Goal: Register for event/course

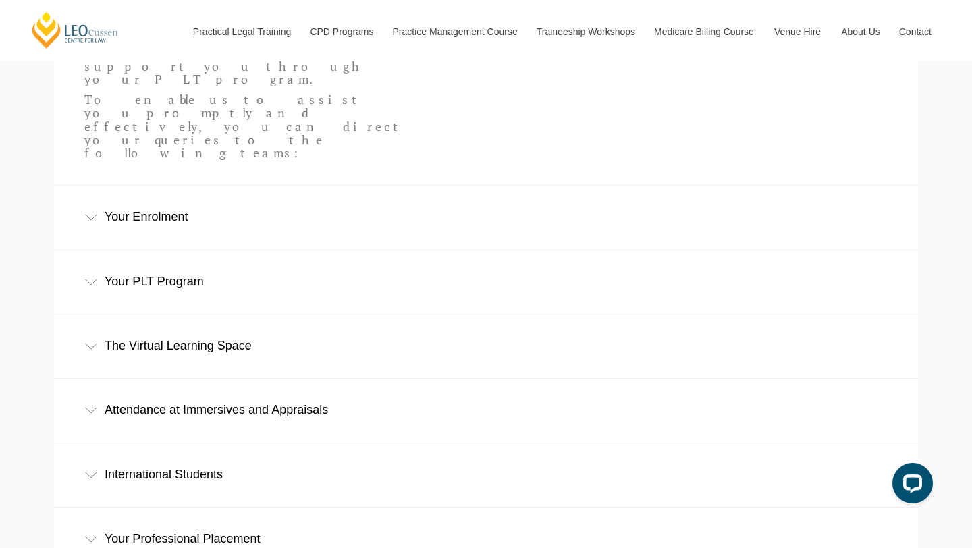
scroll to position [443, 0]
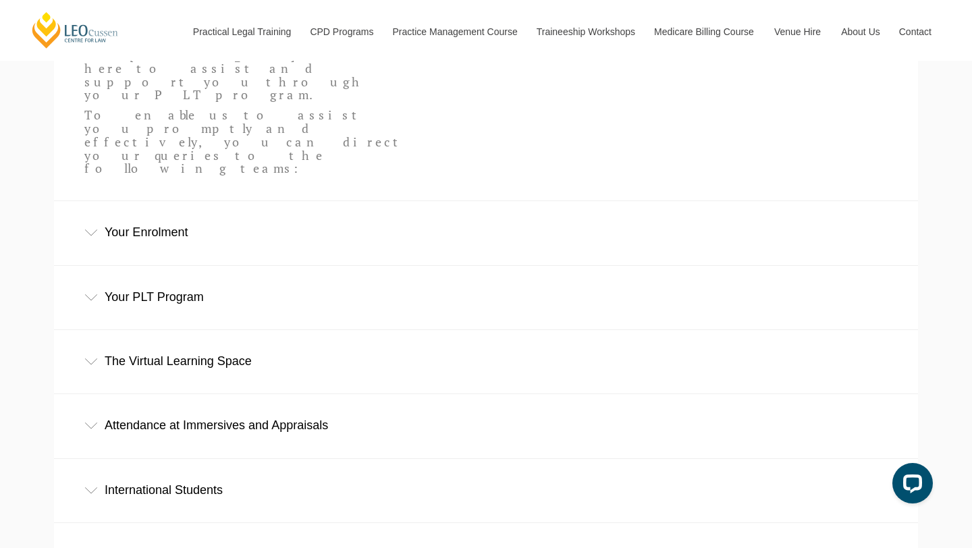
click at [90, 230] on icon at bounding box center [91, 233] width 14 height 7
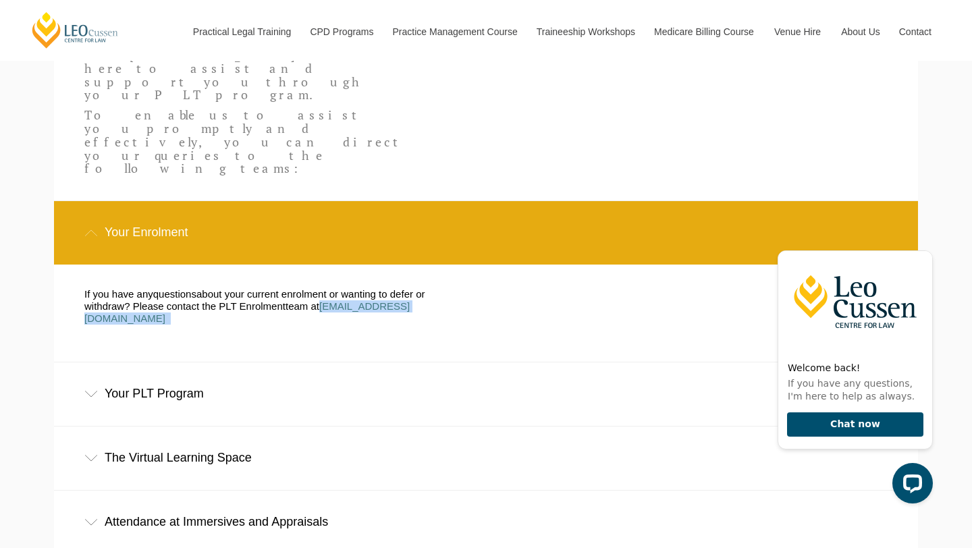
drag, startPoint x: 395, startPoint y: 240, endPoint x: 262, endPoint y: 242, distance: 133.0
click at [262, 288] on p "If you have any question s about your current enrolment or wanting to defer or …" at bounding box center [274, 306] width 381 height 36
copy p "enrolment@leocussen.edu.au"
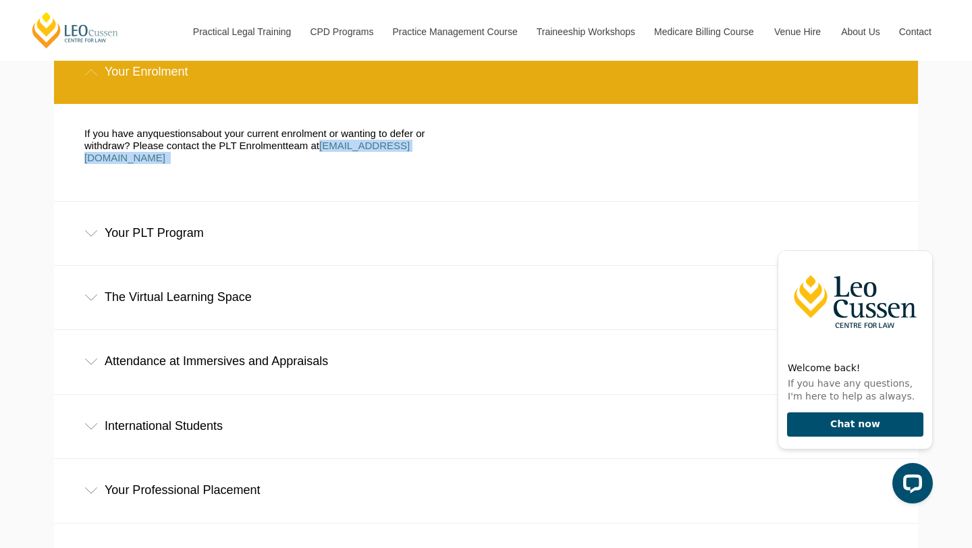
scroll to position [610, 0]
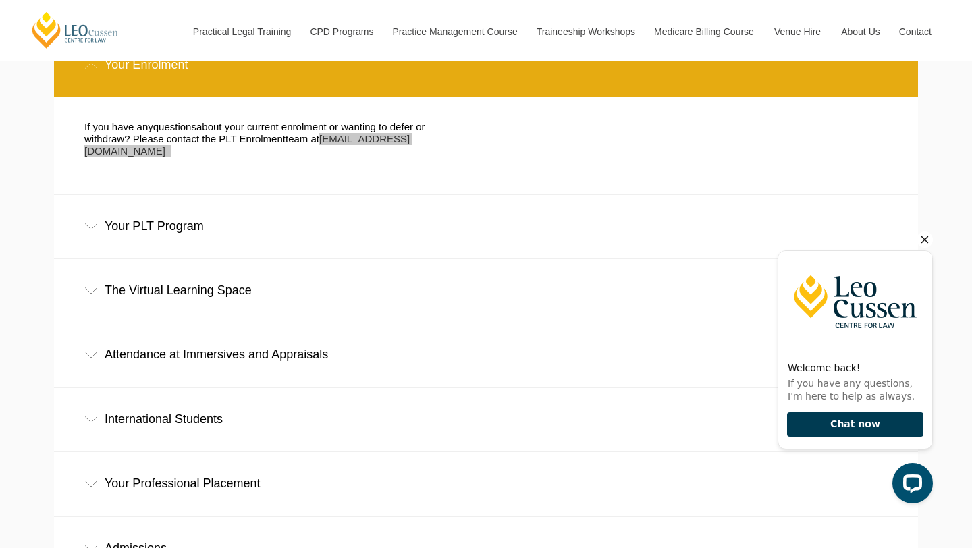
click at [809, 420] on button "Chat now" at bounding box center [855, 424] width 136 height 25
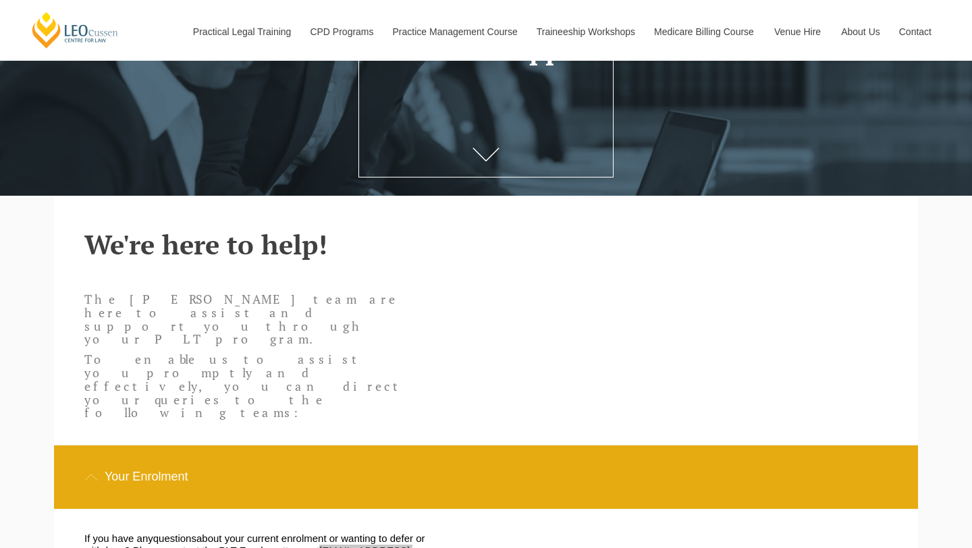
scroll to position [213, 0]
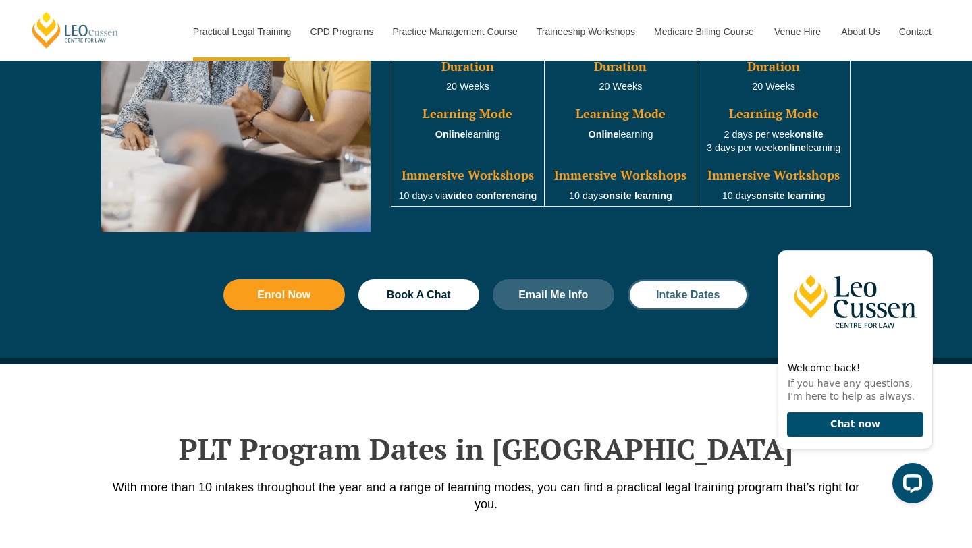
click at [686, 308] on link "Intake Dates" at bounding box center [689, 294] width 122 height 31
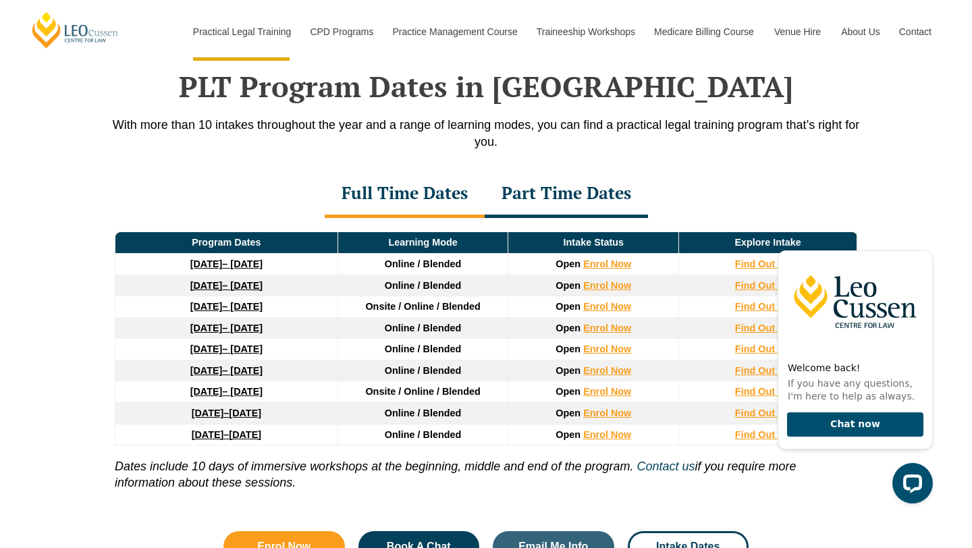
scroll to position [1762, 0]
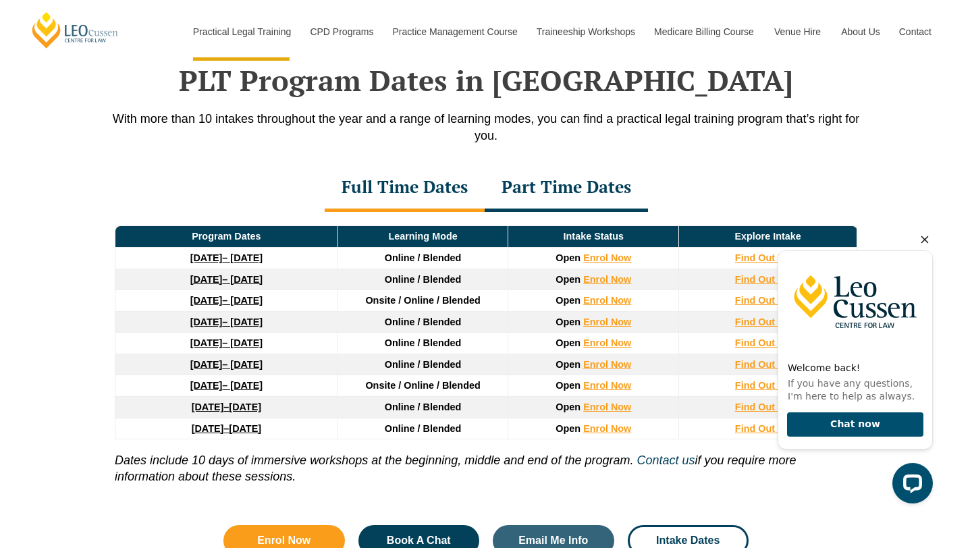
click at [926, 239] on icon "Hide greeting" at bounding box center [925, 240] width 16 height 16
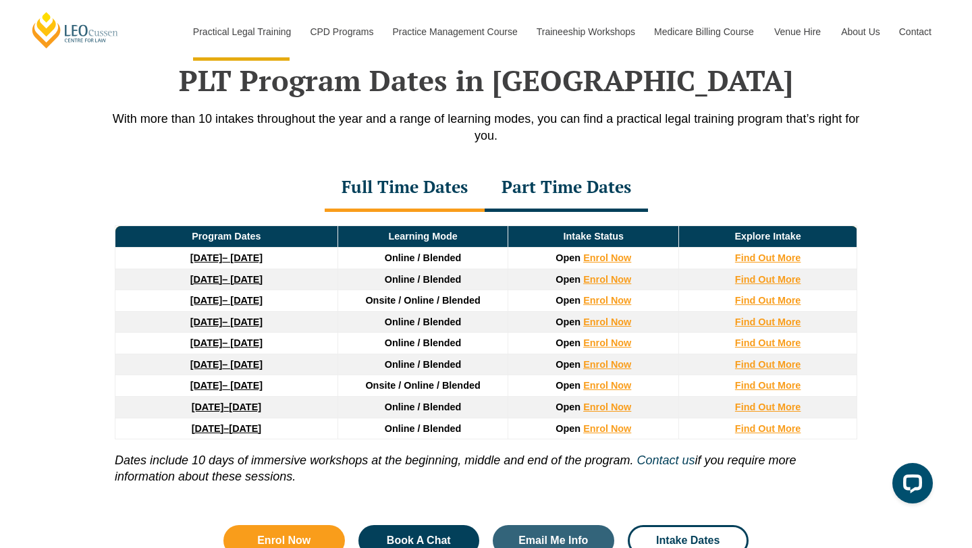
click at [246, 300] on link "27 January 2026 – 12 June 2026" at bounding box center [226, 300] width 72 height 11
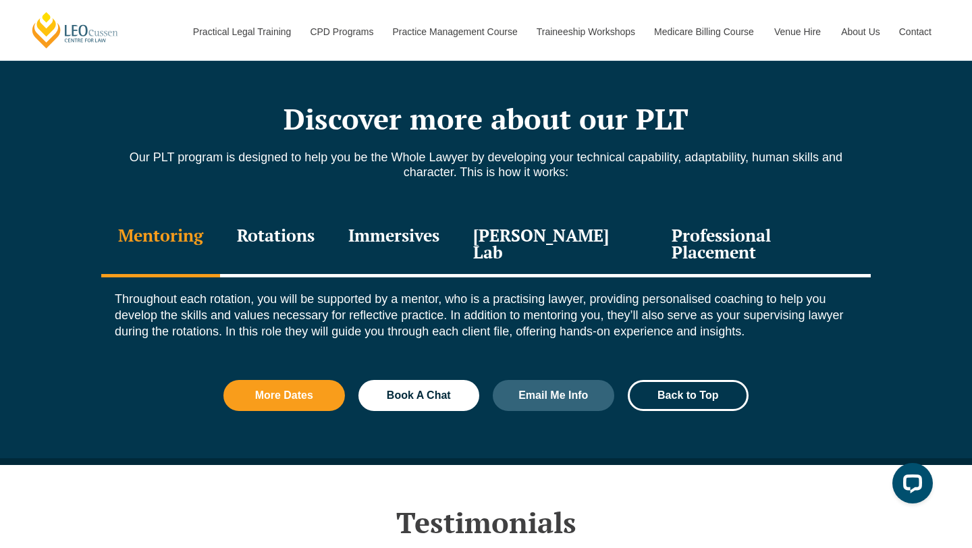
scroll to position [1455, 0]
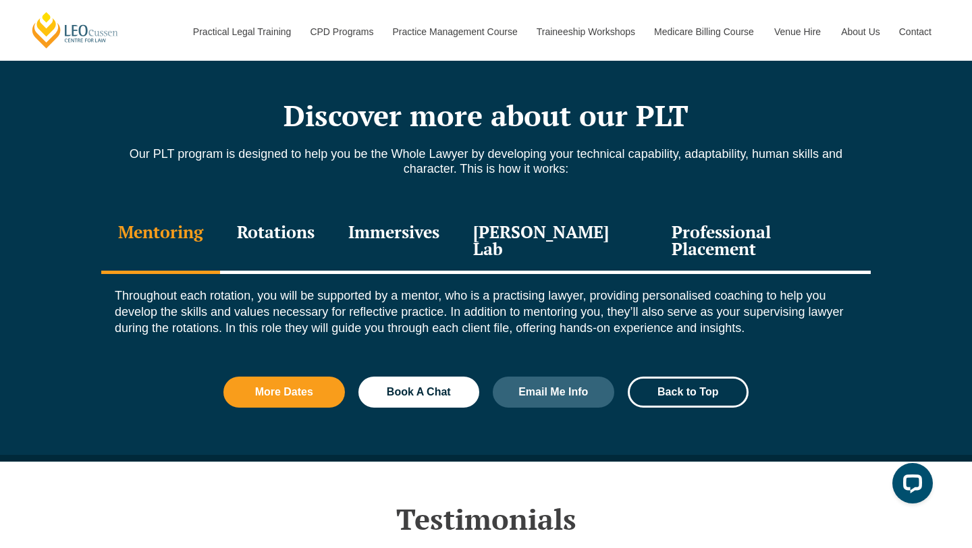
click at [710, 240] on div "Professional Placement" at bounding box center [763, 242] width 216 height 64
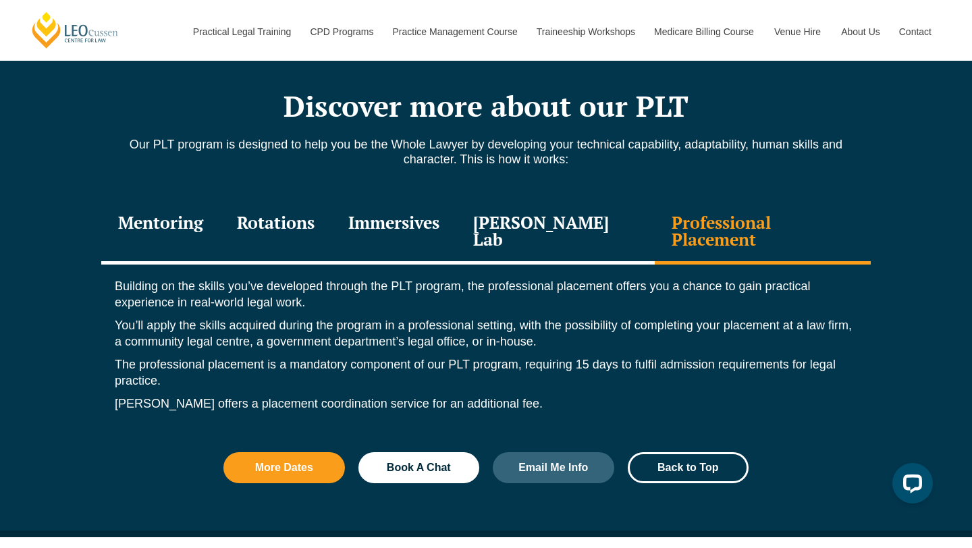
scroll to position [1464, 0]
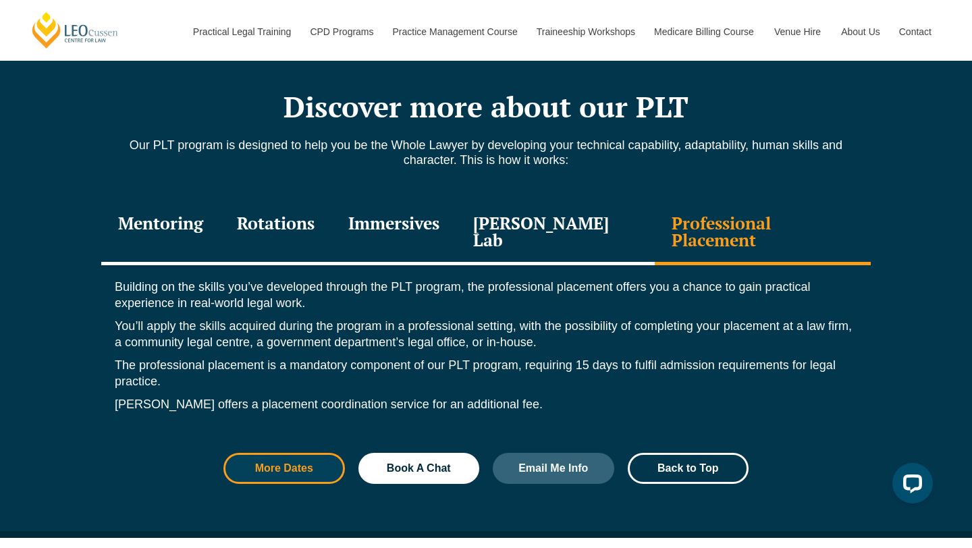
click at [288, 463] on span "More Dates" at bounding box center [284, 468] width 58 height 11
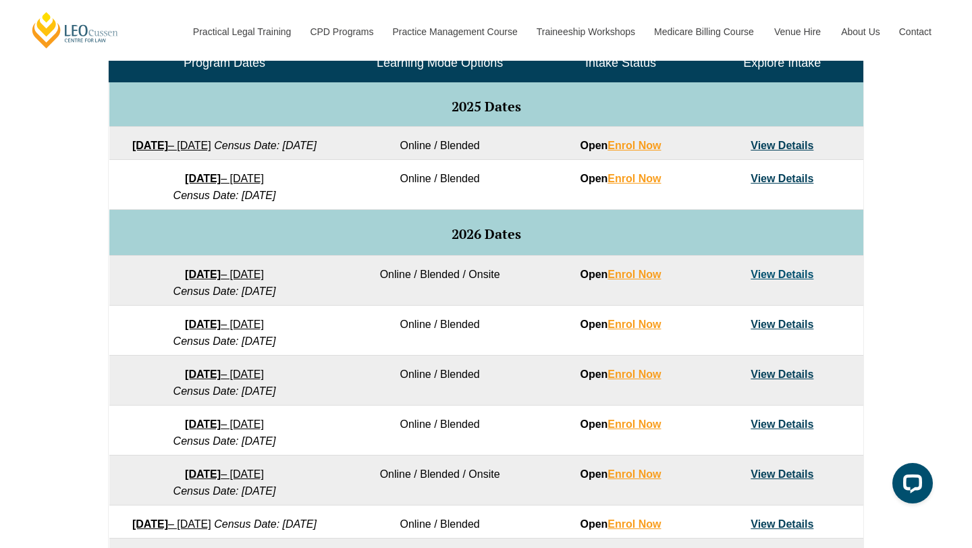
scroll to position [687, 0]
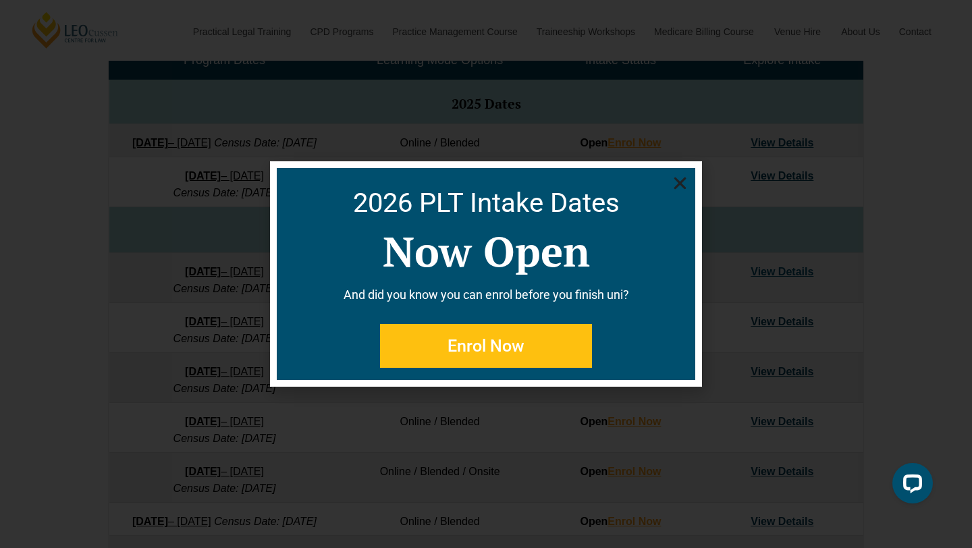
click at [683, 176] on icon "Close" at bounding box center [680, 183] width 17 height 17
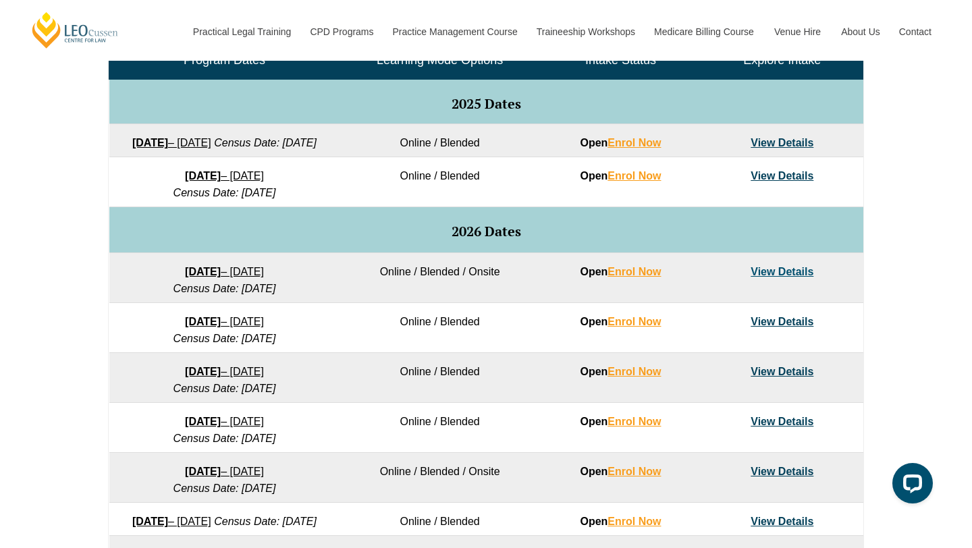
click at [764, 277] on link "View Details" at bounding box center [782, 271] width 63 height 11
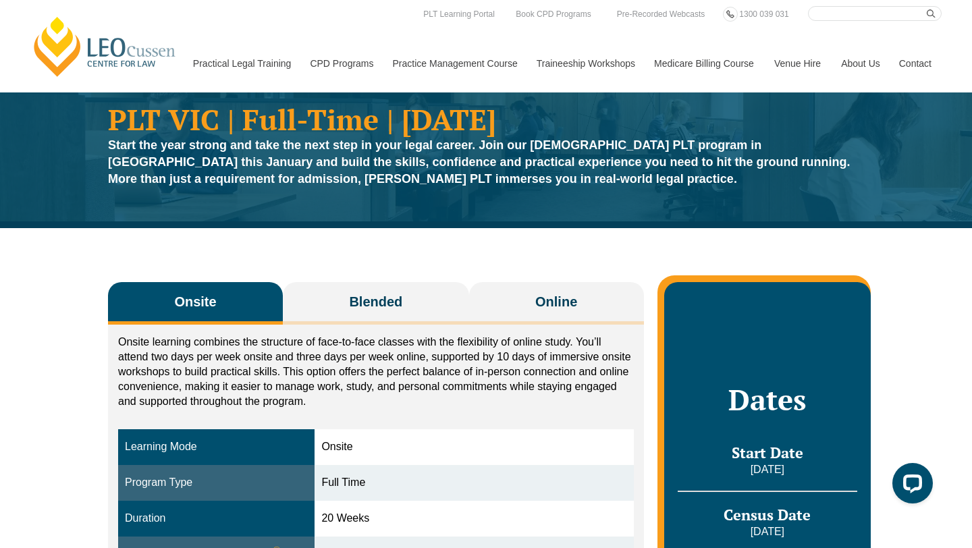
scroll to position [19, 0]
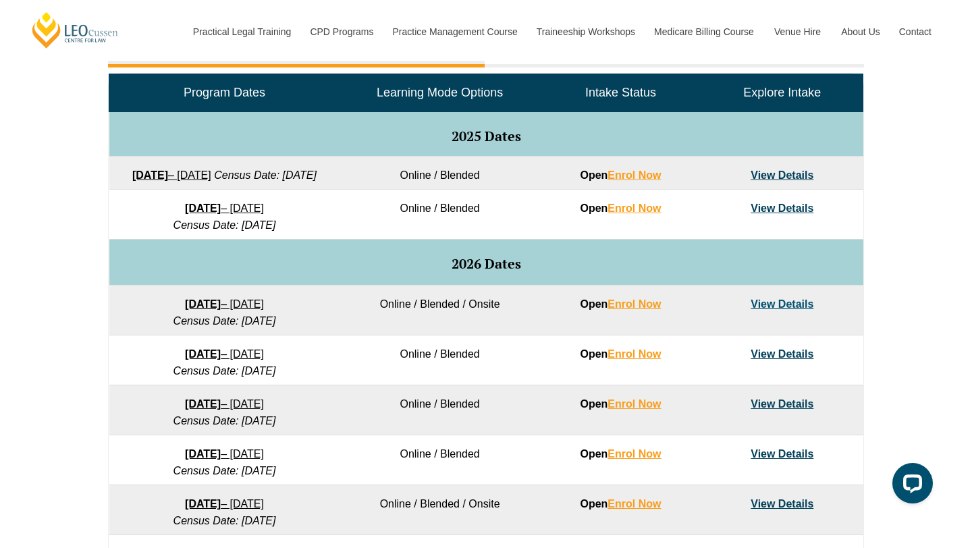
scroll to position [642, 0]
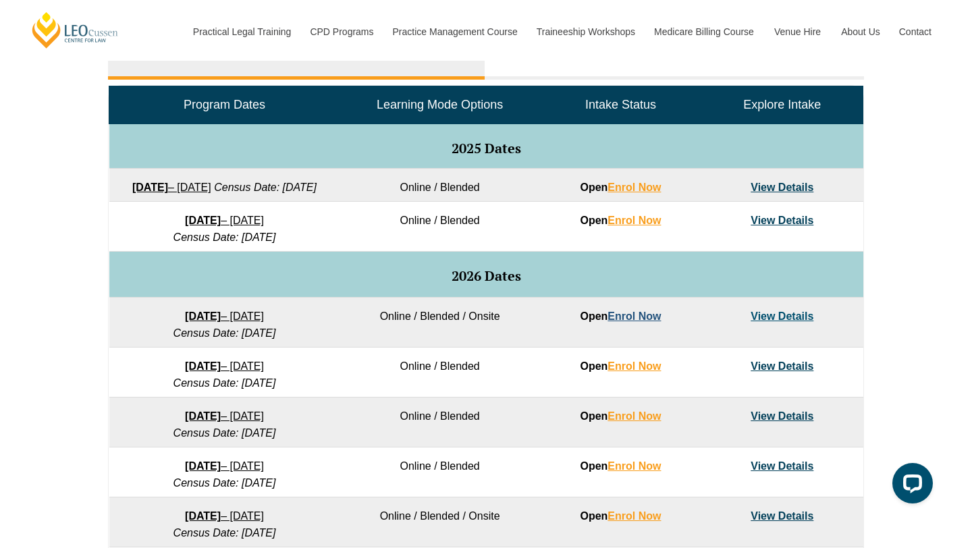
click at [637, 322] on link "Enrol Now" at bounding box center [634, 316] width 53 height 11
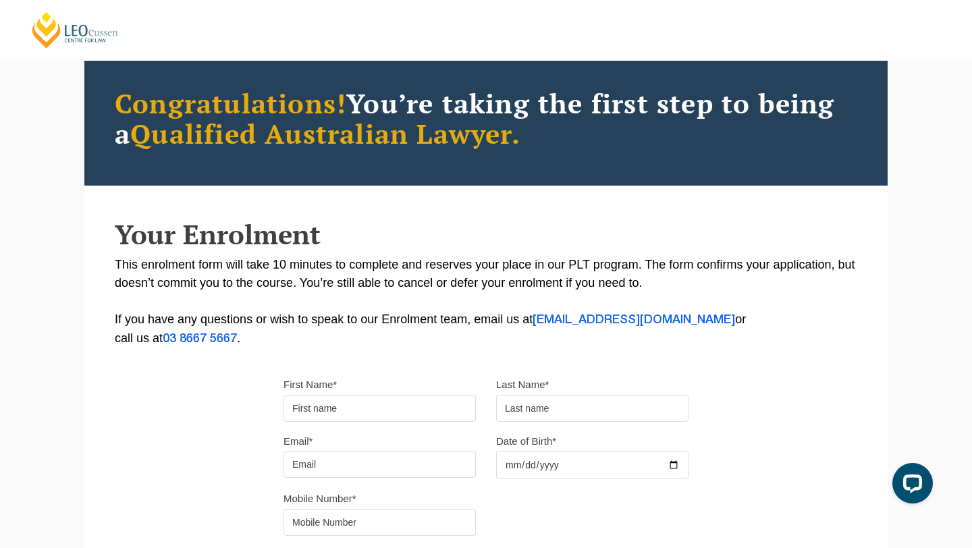
scroll to position [25, 0]
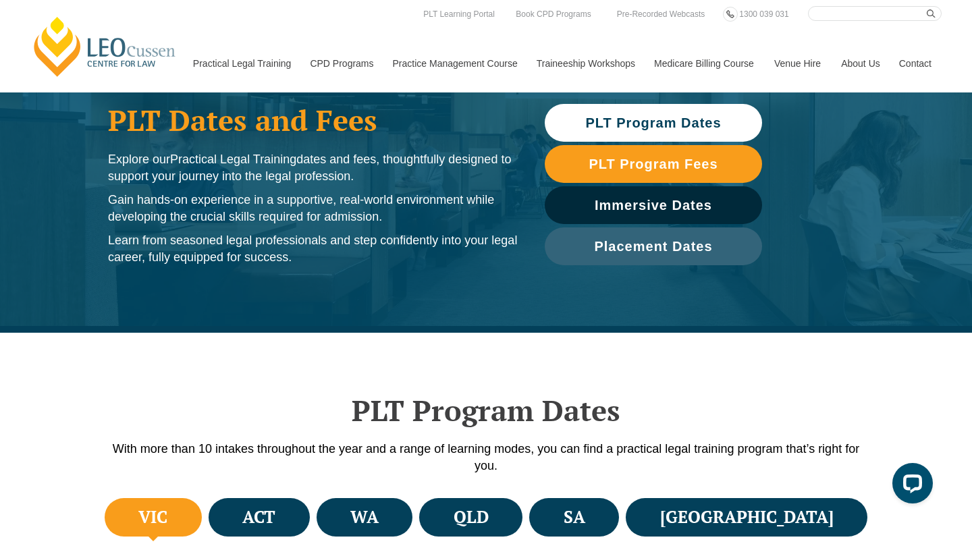
scroll to position [68, 0]
